Goal: Information Seeking & Learning: Learn about a topic

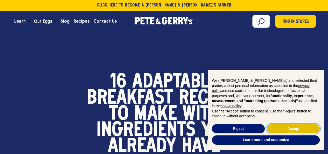
click at [307, 129] on button "Accept" at bounding box center [293, 128] width 53 height 9
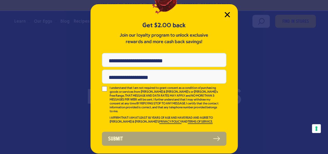
click at [227, 12] on icon "Close Modal" at bounding box center [226, 14] width 5 height 5
click at [226, 14] on icon "Close Modal" at bounding box center [226, 14] width 5 height 5
click at [229, 14] on icon "Close Modal" at bounding box center [226, 14] width 5 height 5
click at [227, 13] on icon "Close Modal" at bounding box center [226, 14] width 5 height 5
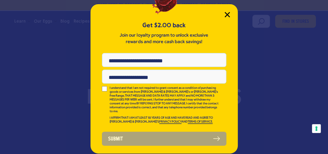
click at [227, 15] on icon "Close Modal" at bounding box center [227, 14] width 5 height 5
click at [229, 16] on icon "Close Modal" at bounding box center [227, 14] width 5 height 5
click at [228, 17] on icon "Close Modal" at bounding box center [226, 14] width 5 height 5
click at [228, 14] on icon "Close Modal" at bounding box center [227, 14] width 5 height 5
click at [223, 16] on div "Get $2.00 back Join our loyalty program to unlock exclusive rewards and more ca…" at bounding box center [163, 78] width 147 height 149
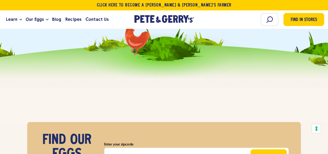
scroll to position [4462, 0]
